Goal: Task Accomplishment & Management: Manage account settings

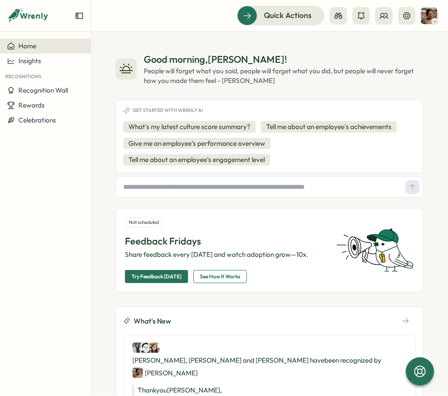
click at [243, 20] on img at bounding box center [429, 15] width 17 height 17
click at [243, 63] on div "My Activity" at bounding box center [415, 60] width 43 height 10
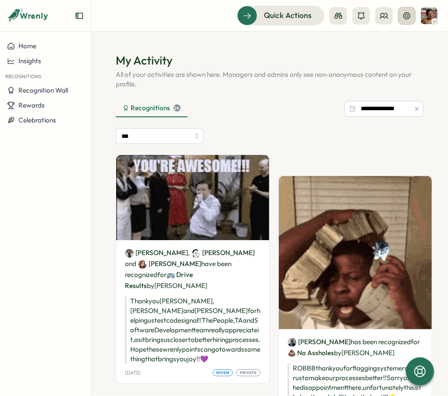
click at [243, 19] on button at bounding box center [407, 16] width 18 height 18
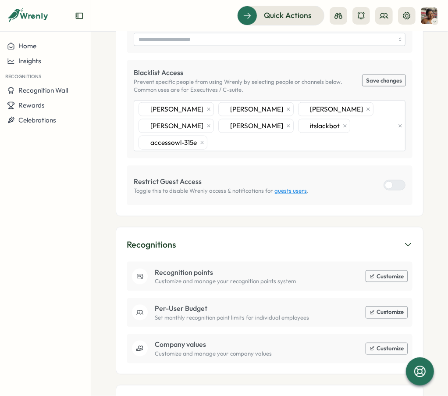
scroll to position [798, 0]
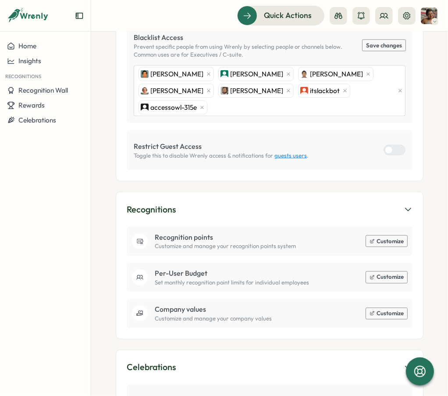
click at [243, 234] on section "Settings [PERSON_NAME] Spare My Account Sign Out Thanks for being a Premium cus…" at bounding box center [269, 214] width 357 height 364
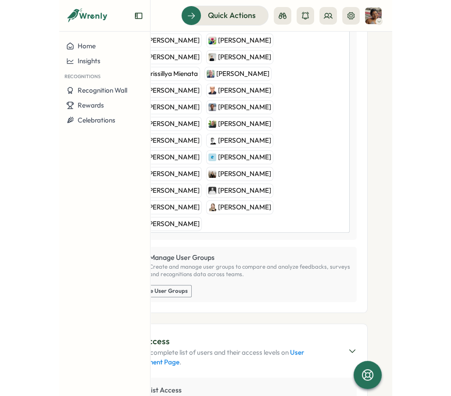
scroll to position [505, 0]
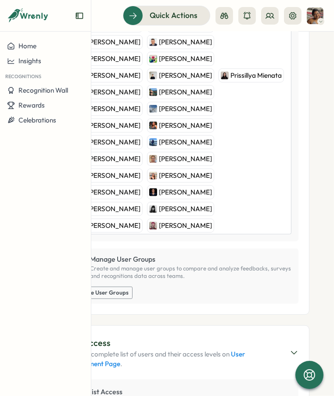
click at [243, 173] on section "Settings [PERSON_NAME] Spare My Account Sign Out Thanks for being a Premium cus…" at bounding box center [181, 214] width 306 height 364
click at [243, 175] on section "Settings [PERSON_NAME] Spare My Account Sign Out Thanks for being a Premium cus…" at bounding box center [181, 214] width 306 height 364
click at [49, 104] on div "Rewards" at bounding box center [45, 105] width 77 height 8
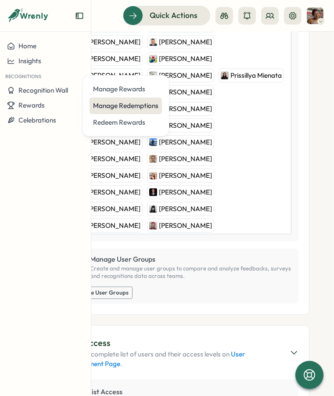
click at [131, 104] on div "Manage Redemptions" at bounding box center [125, 106] width 65 height 10
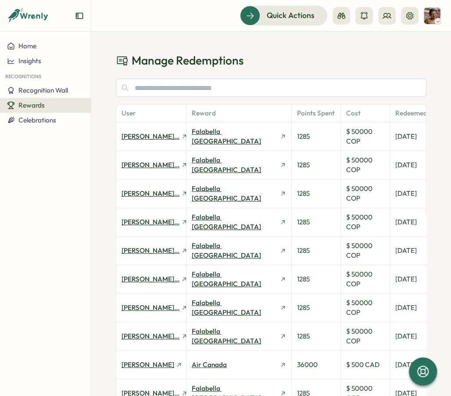
click at [243, 58] on h1 "Manage Redemptions" at bounding box center [271, 60] width 311 height 15
